Goal: Check status: Check status

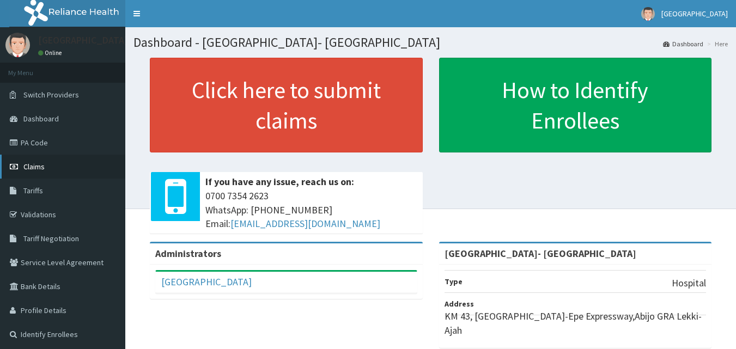
click at [36, 169] on span "Claims" at bounding box center [33, 167] width 21 height 10
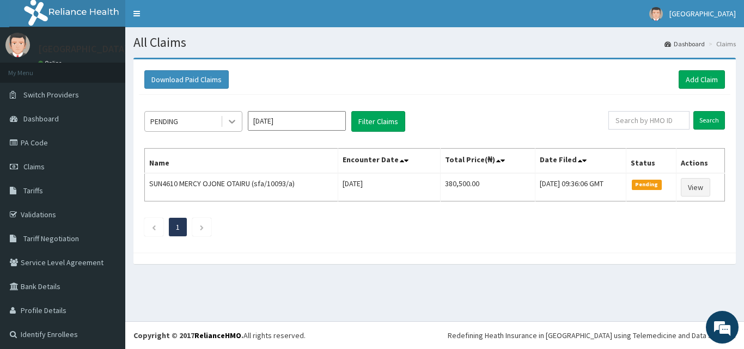
click at [235, 123] on icon at bounding box center [232, 121] width 11 height 11
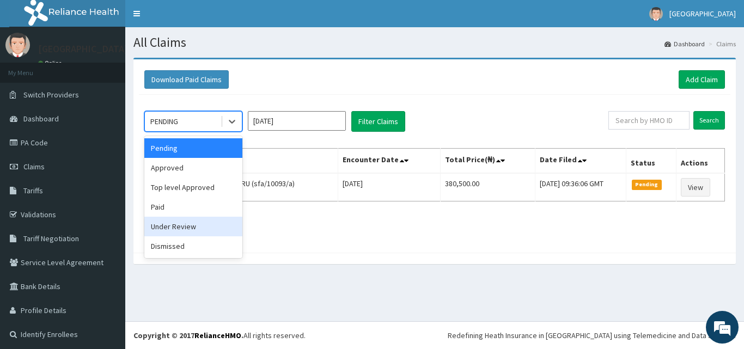
click at [189, 229] on div "Under Review" at bounding box center [193, 227] width 98 height 20
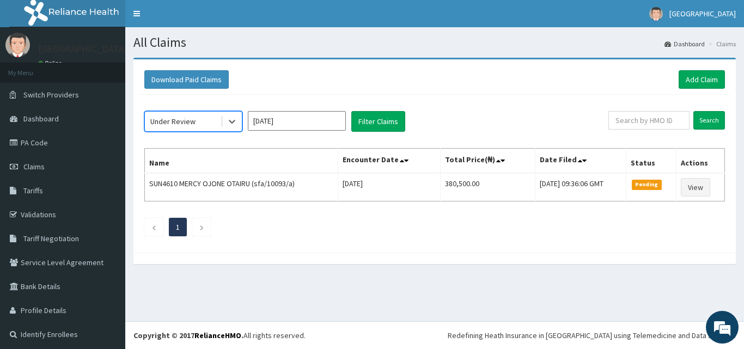
click at [363, 111] on div "option Under Review, selected. Select is focused ,type to refine list, press Do…" at bounding box center [435, 171] width 592 height 153
click at [370, 115] on button "Filter Claims" at bounding box center [378, 121] width 54 height 21
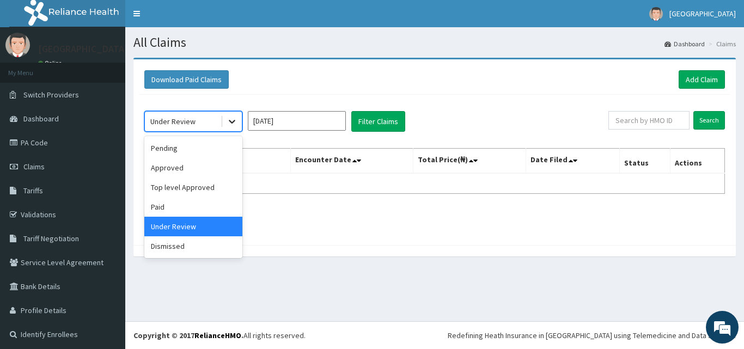
click at [226, 131] on div at bounding box center [232, 122] width 20 height 20
drag, startPoint x: 211, startPoint y: 190, endPoint x: 285, endPoint y: 165, distance: 77.7
click at [212, 191] on div "Top level Approved" at bounding box center [193, 188] width 98 height 20
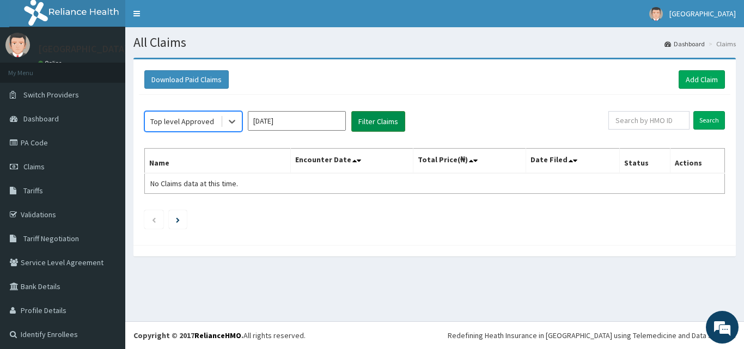
click at [372, 114] on button "Filter Claims" at bounding box center [378, 121] width 54 height 21
drag, startPoint x: 231, startPoint y: 127, endPoint x: 235, endPoint y: 135, distance: 9.0
click at [231, 127] on div at bounding box center [232, 122] width 20 height 20
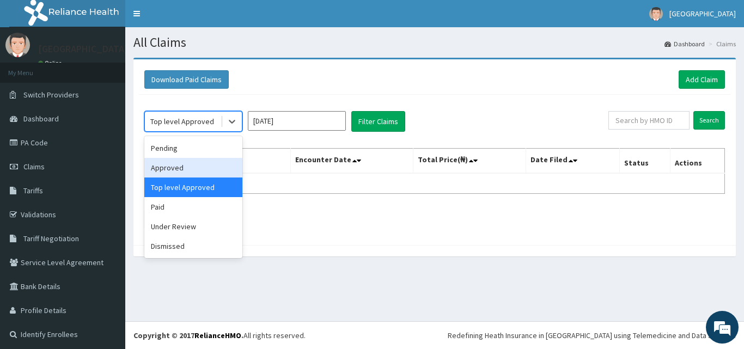
drag, startPoint x: 227, startPoint y: 166, endPoint x: 241, endPoint y: 162, distance: 15.2
click at [226, 166] on div "Approved" at bounding box center [193, 168] width 98 height 20
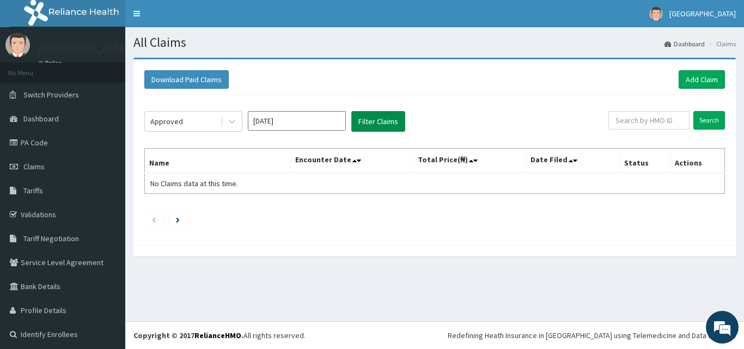
click at [368, 113] on button "Filter Claims" at bounding box center [378, 121] width 54 height 21
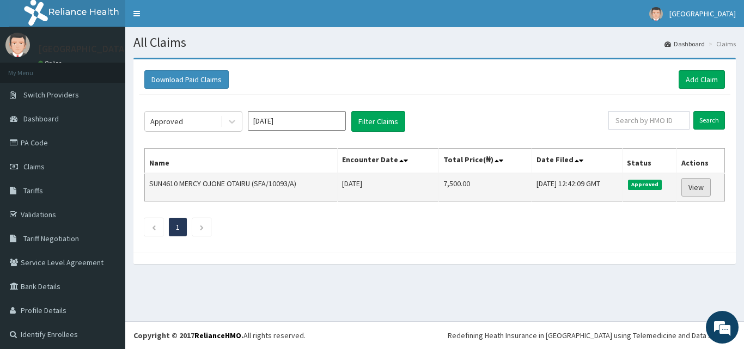
click at [694, 187] on link "View" at bounding box center [696, 187] width 29 height 19
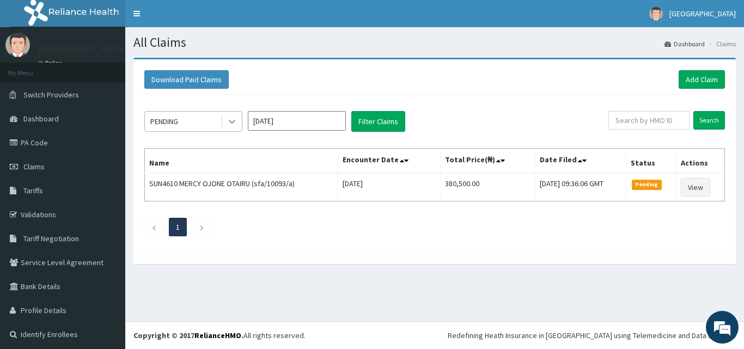
click at [226, 118] on div at bounding box center [232, 122] width 20 height 20
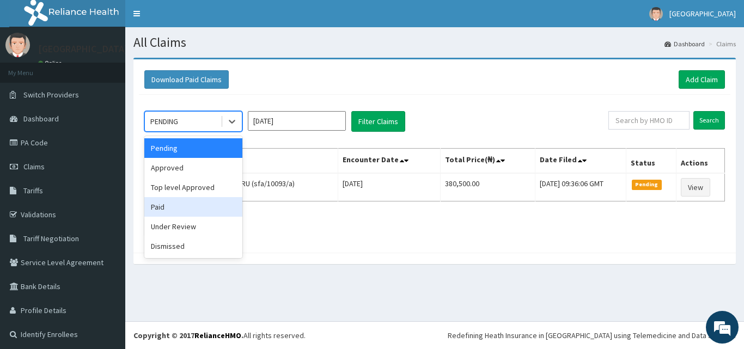
click at [192, 212] on div "Paid" at bounding box center [193, 207] width 98 height 20
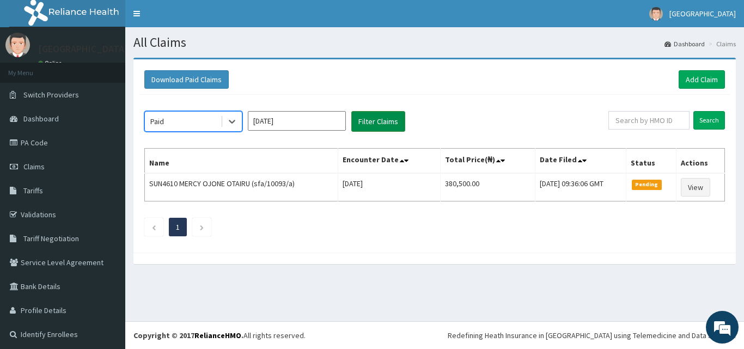
click at [362, 121] on button "Filter Claims" at bounding box center [378, 121] width 54 height 21
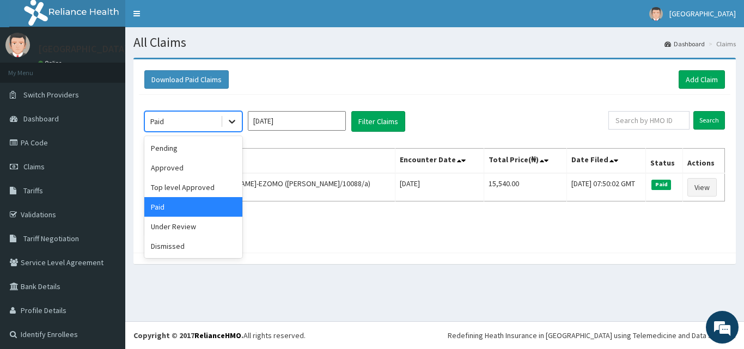
click at [224, 124] on div at bounding box center [232, 122] width 20 height 20
click at [211, 151] on div "Pending" at bounding box center [193, 148] width 98 height 20
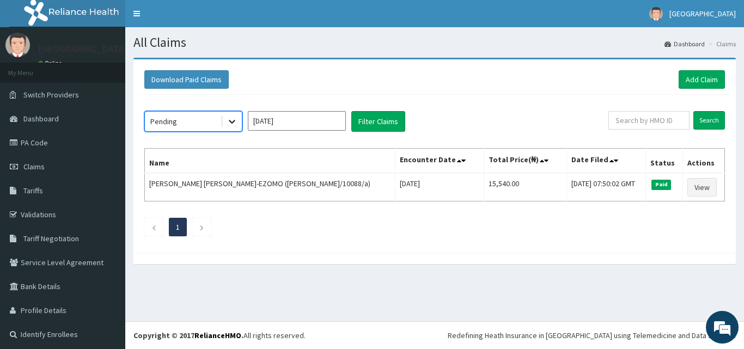
click at [224, 125] on div at bounding box center [232, 122] width 20 height 20
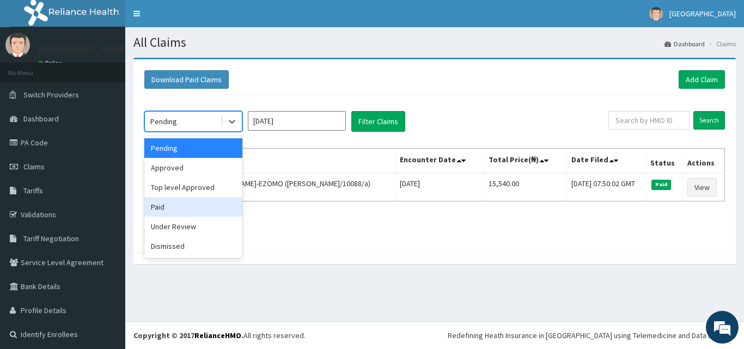
click at [189, 211] on div "Paid" at bounding box center [193, 207] width 98 height 20
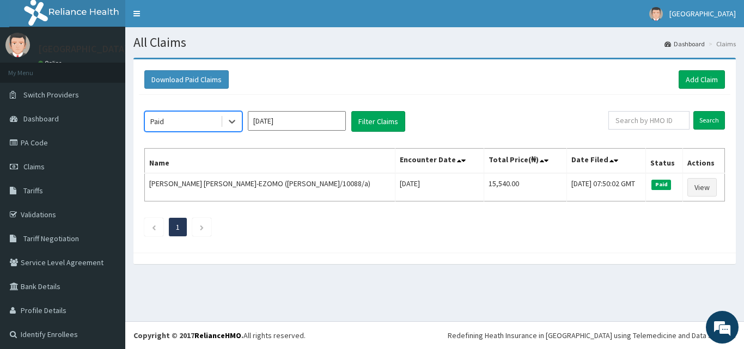
click at [314, 120] on input "[DATE]" at bounding box center [297, 121] width 98 height 20
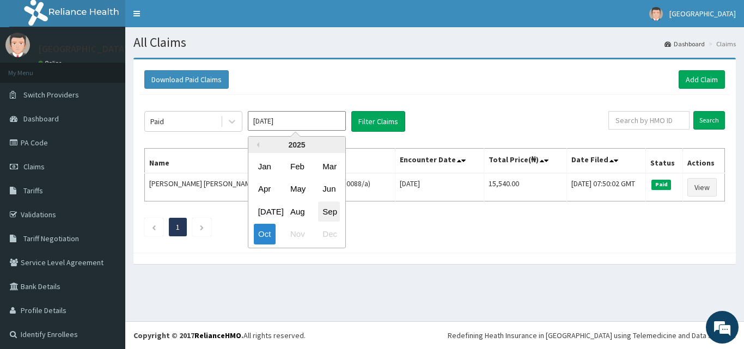
click at [335, 215] on div "Sep" at bounding box center [329, 212] width 22 height 20
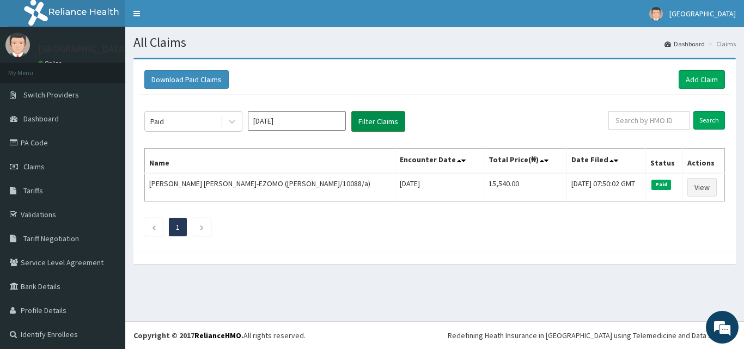
click at [379, 126] on button "Filter Claims" at bounding box center [378, 121] width 54 height 21
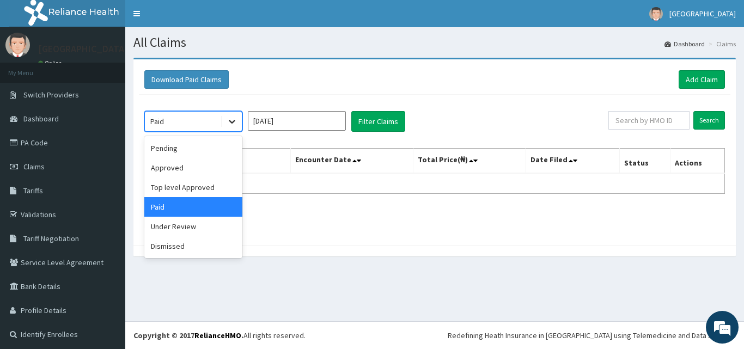
click at [233, 121] on icon at bounding box center [232, 121] width 11 height 11
click at [190, 153] on div "Pending" at bounding box center [193, 148] width 98 height 20
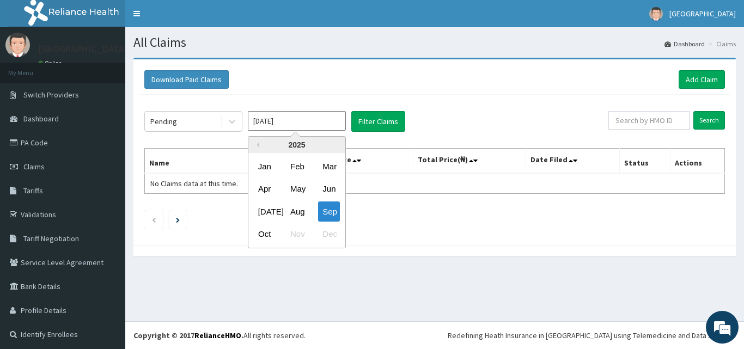
click at [308, 121] on input "Sep 2025" at bounding box center [297, 121] width 98 height 20
click at [264, 235] on div "Oct" at bounding box center [265, 234] width 22 height 20
type input "[DATE]"
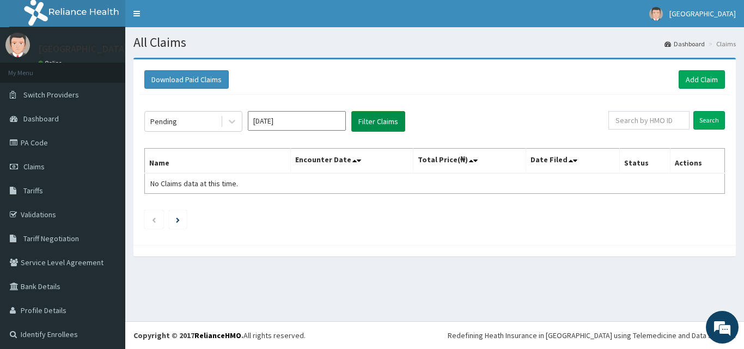
click at [381, 124] on button "Filter Claims" at bounding box center [378, 121] width 54 height 21
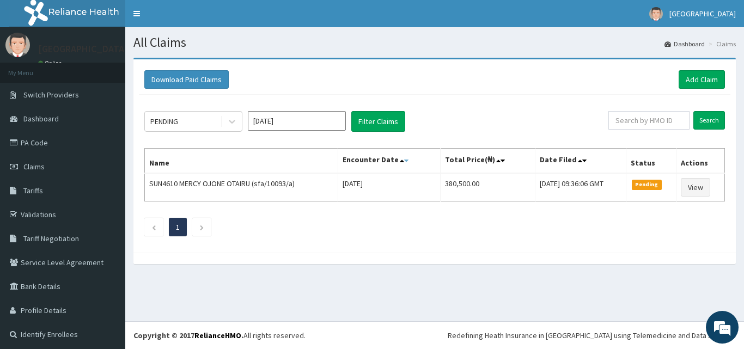
click at [404, 162] on icon at bounding box center [406, 161] width 4 height 8
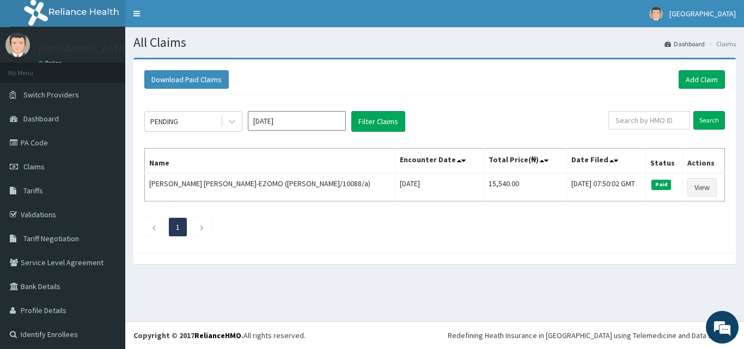
click at [396, 161] on th "Encounter Date" at bounding box center [440, 161] width 89 height 25
click at [457, 161] on icon at bounding box center [459, 161] width 4 height 8
click at [457, 163] on icon at bounding box center [459, 161] width 4 height 8
click at [361, 126] on button "Filter Claims" at bounding box center [378, 121] width 54 height 21
